Goal: Task Accomplishment & Management: Manage account settings

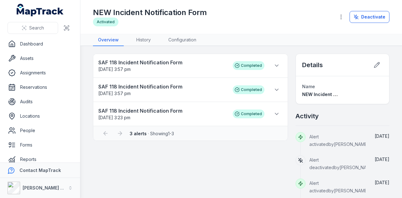
scroll to position [8, 0]
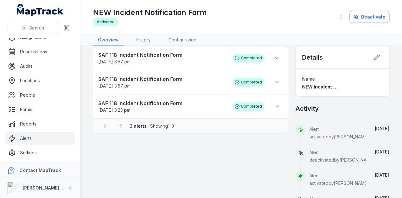
click at [32, 141] on link "Alerts" at bounding box center [40, 138] width 70 height 13
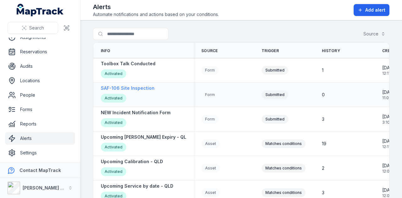
click at [146, 90] on strong "SAF-106 Site Inspection" at bounding box center [128, 88] width 54 height 6
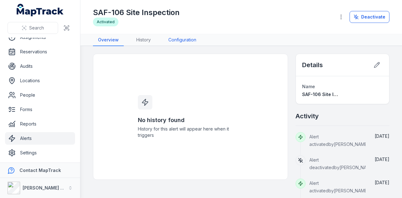
click at [187, 41] on link "Configuration" at bounding box center [182, 40] width 38 height 12
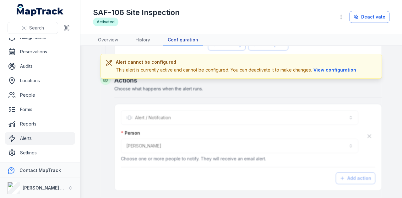
scroll to position [369, 0]
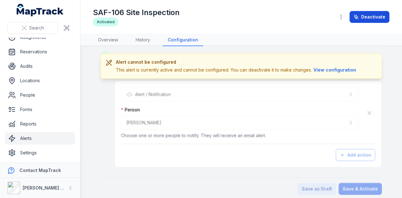
click at [369, 19] on button "Deactivate" at bounding box center [370, 17] width 40 height 12
